Goal: Check status: Check status

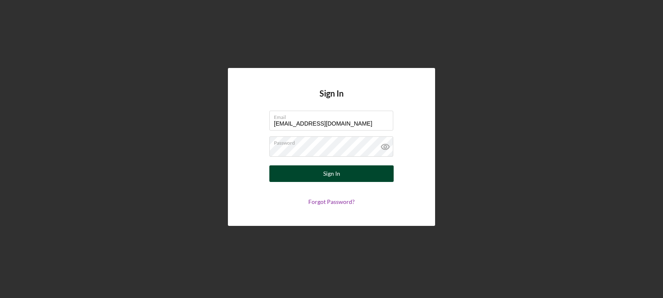
type input "[EMAIL_ADDRESS][DOMAIN_NAME]"
click at [369, 172] on button "Sign In" at bounding box center [331, 173] width 124 height 17
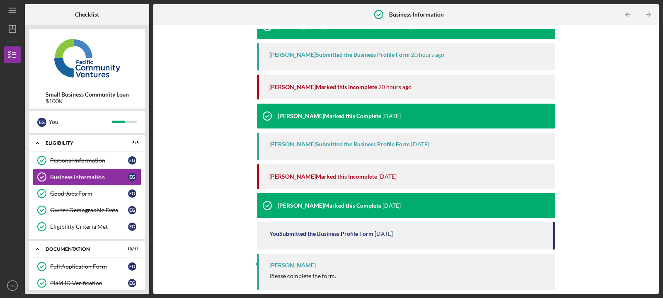
click at [110, 179] on div "Business Information" at bounding box center [89, 177] width 78 height 7
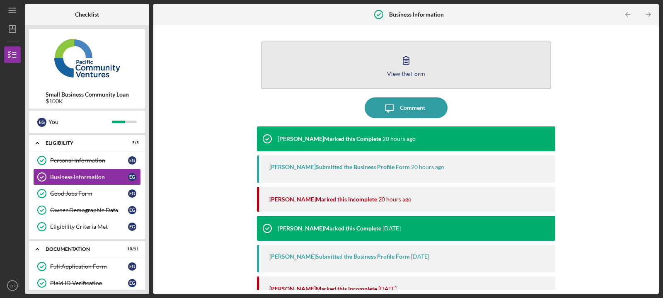
click at [409, 74] on div "View the Form" at bounding box center [406, 73] width 38 height 6
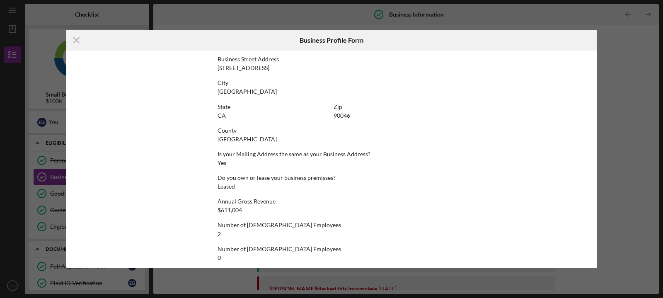
scroll to position [355, 0]
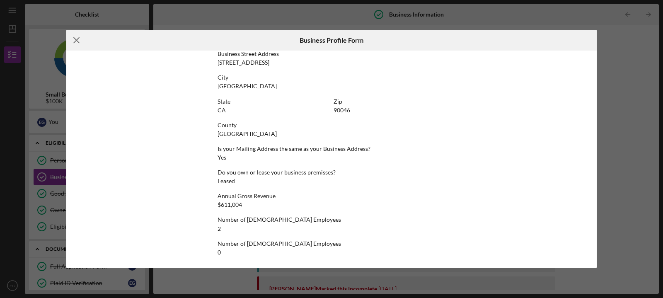
click at [77, 39] on icon "Icon/Menu Close" at bounding box center [76, 40] width 21 height 21
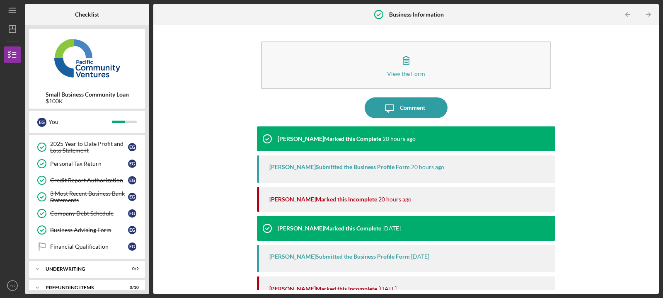
scroll to position [196, 0]
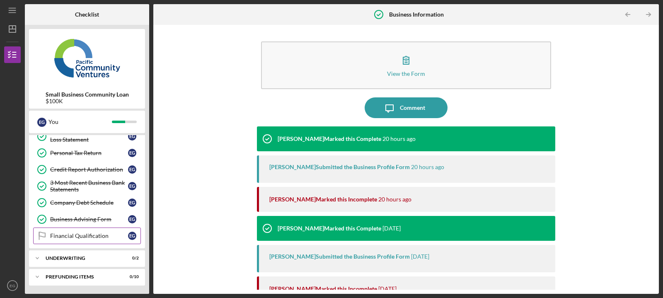
click at [80, 237] on div "Financial Qualification" at bounding box center [89, 236] width 78 height 7
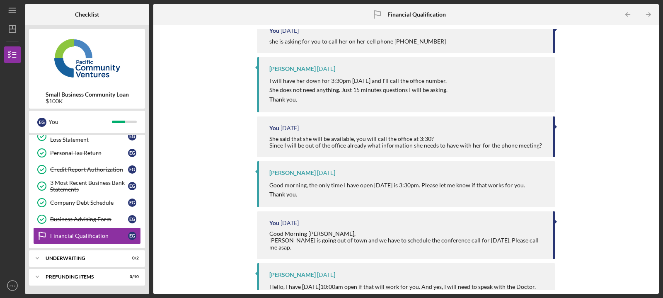
scroll to position [169, 0]
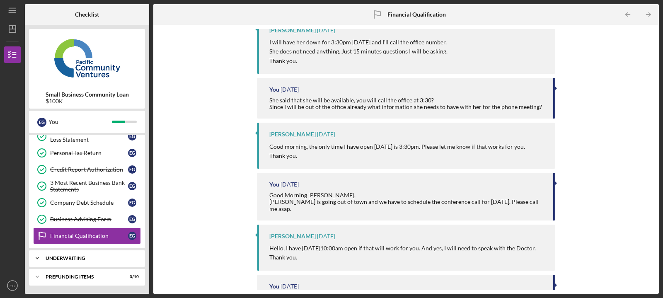
click at [63, 256] on div "Underwriting" at bounding box center [90, 258] width 89 height 5
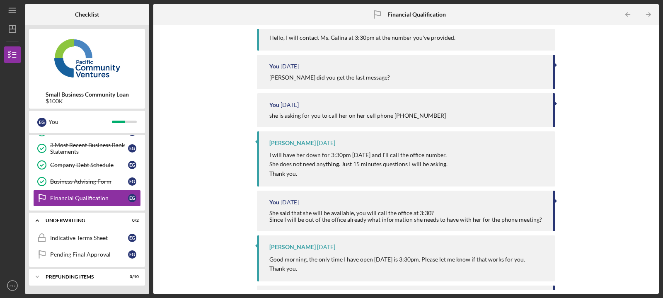
scroll to position [85, 0]
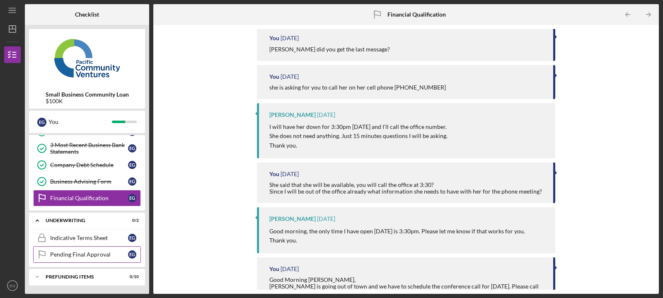
click at [95, 256] on div "Pending Final Approval" at bounding box center [89, 254] width 78 height 7
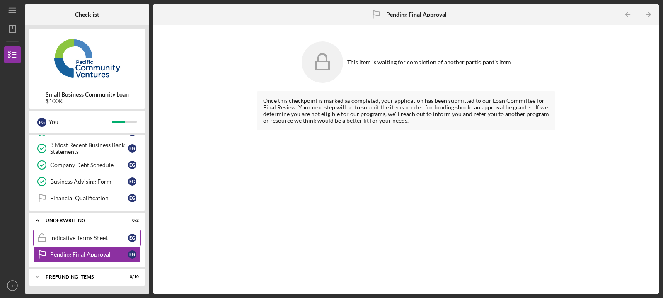
click at [85, 238] on div "Indicative Terms Sheet" at bounding box center [89, 238] width 78 height 7
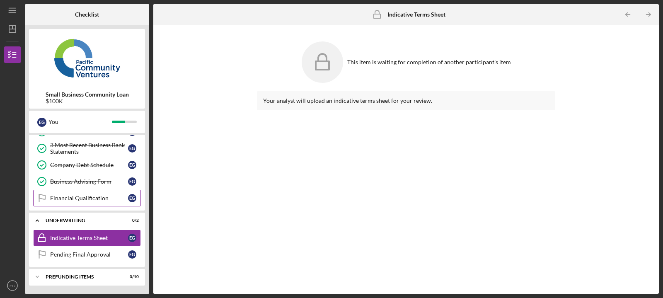
click at [75, 202] on link "Financial Qualification Financial Qualification E G" at bounding box center [87, 198] width 108 height 17
